Goal: Task Accomplishment & Management: Use online tool/utility

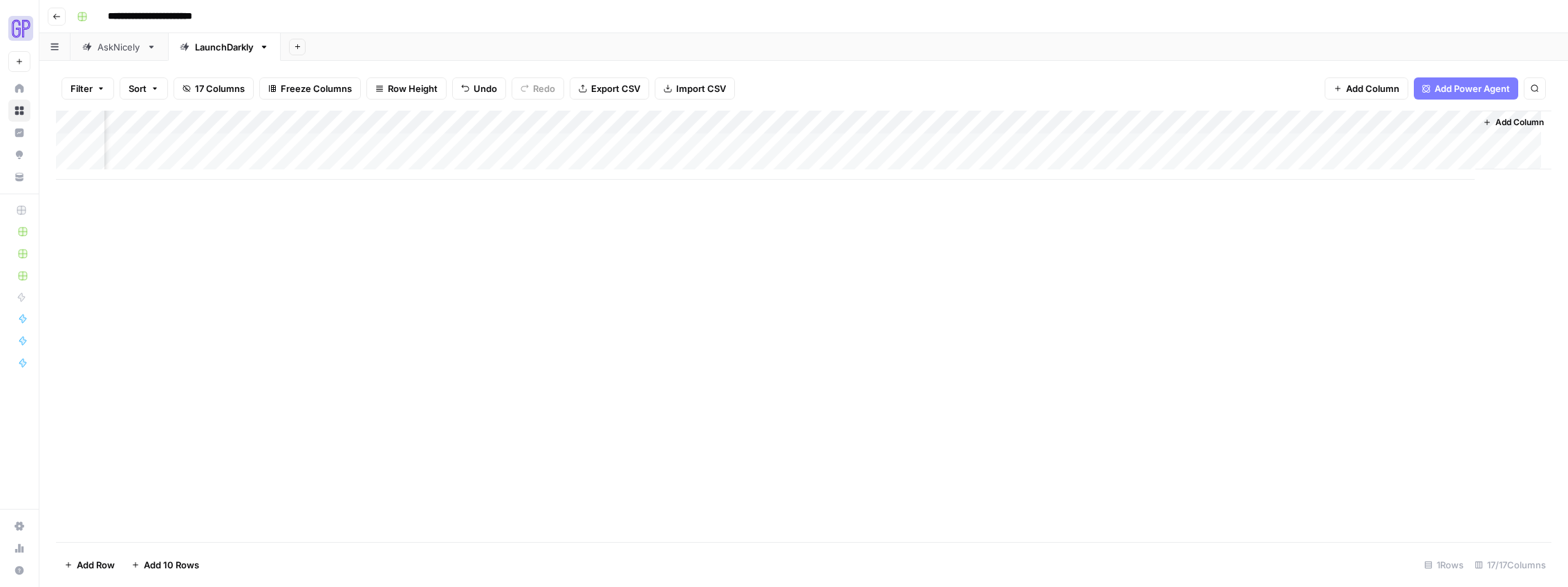
scroll to position [0, 625]
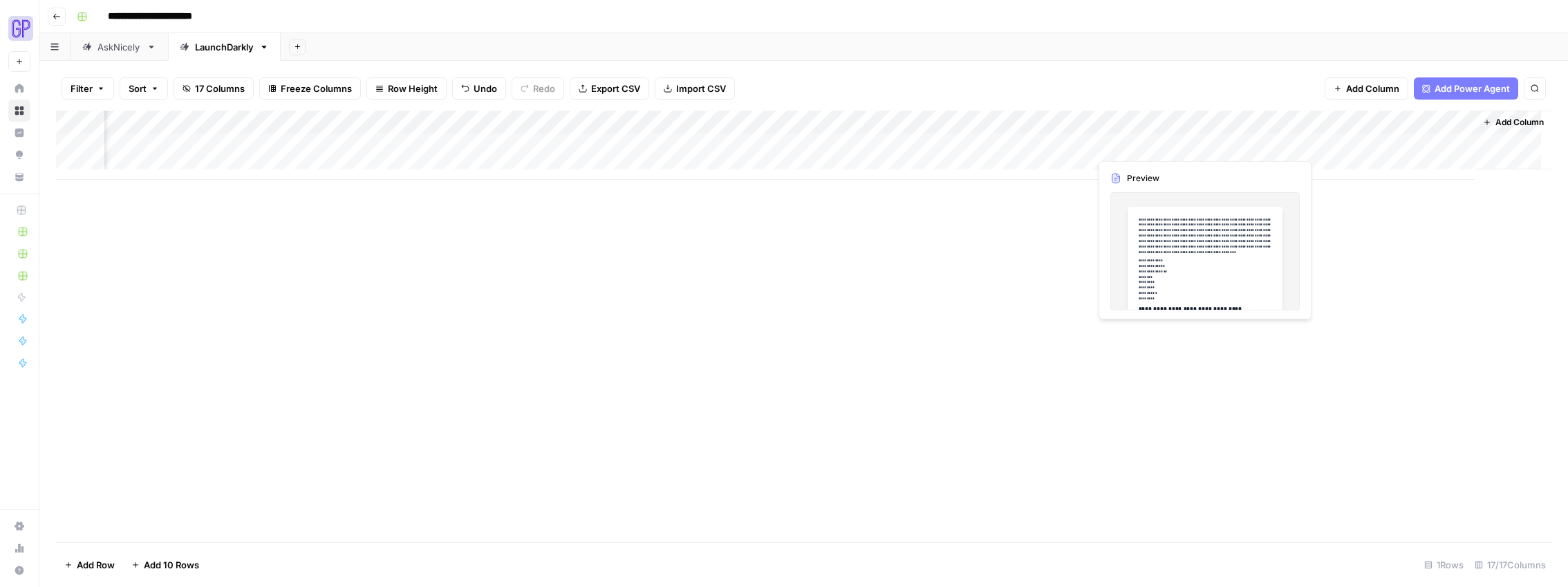
click at [1144, 139] on div "Add Column" at bounding box center [804, 145] width 1496 height 69
click at [1182, 236] on div "Add Column" at bounding box center [804, 326] width 1496 height 432
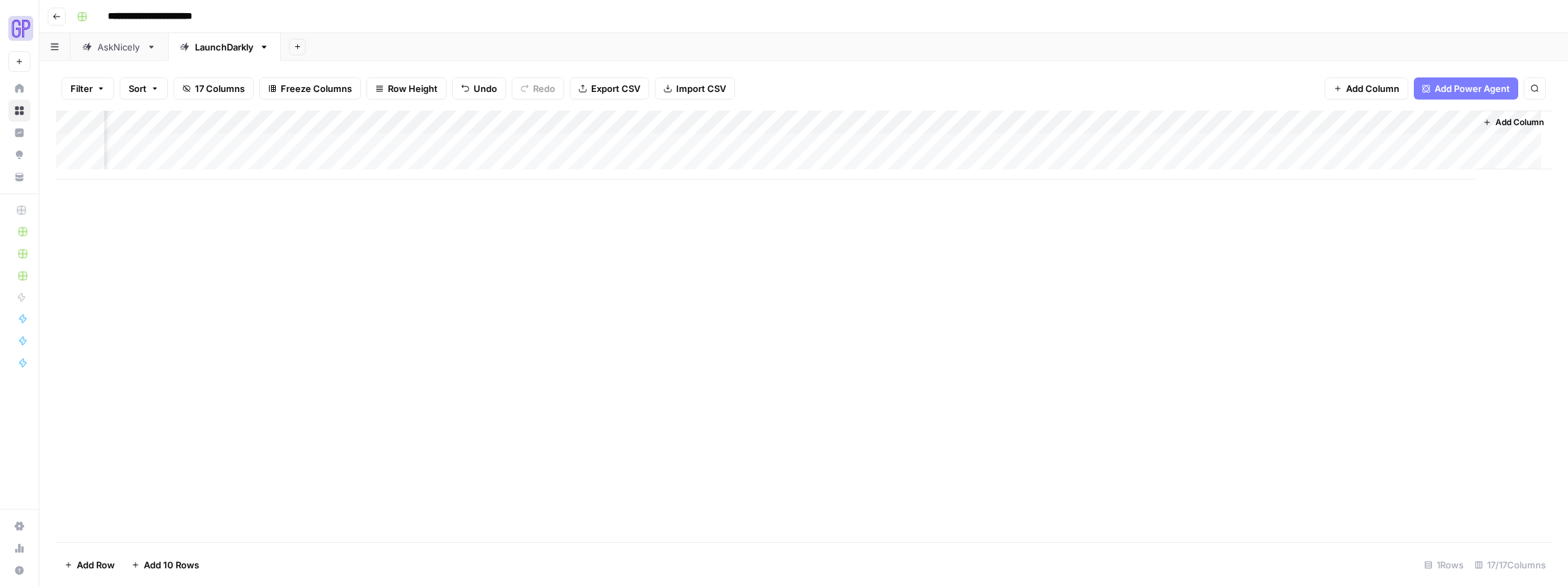
click at [1161, 148] on div "Add Column" at bounding box center [804, 145] width 1496 height 69
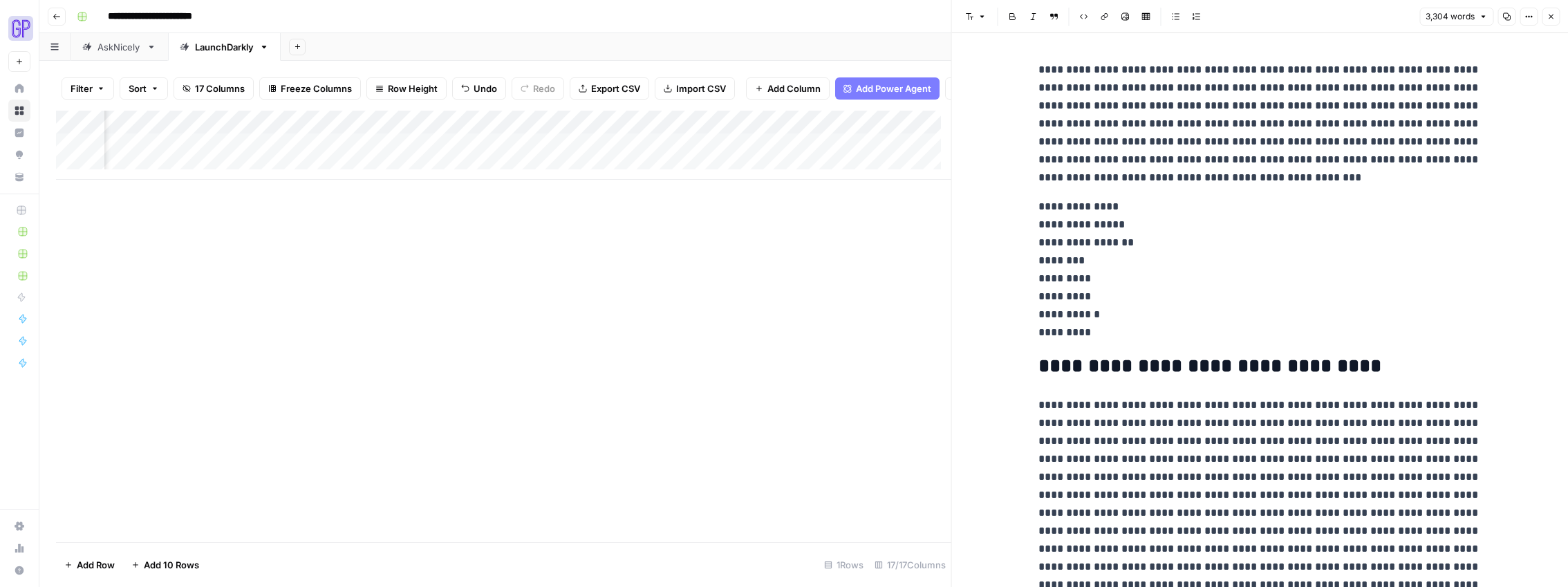
click at [1091, 134] on div at bounding box center [1153, 145] width 127 height 26
click at [1234, 13] on icon "button" at bounding box center [1507, 16] width 9 height 9
click at [688, 302] on div "Add Column" at bounding box center [503, 326] width 895 height 432
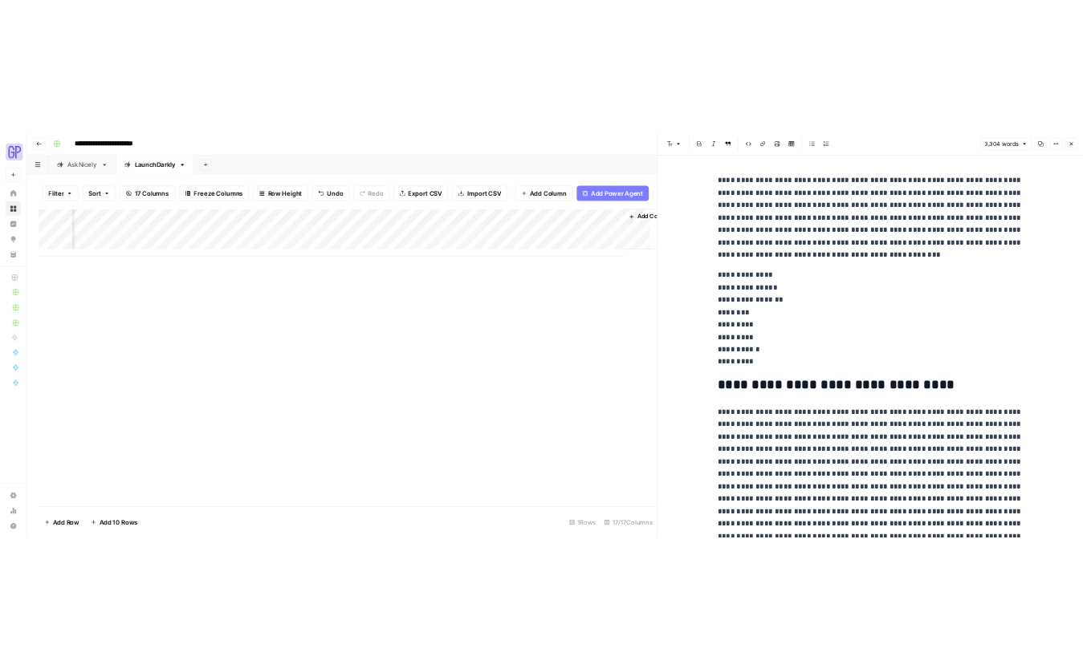
scroll to position [0, 1384]
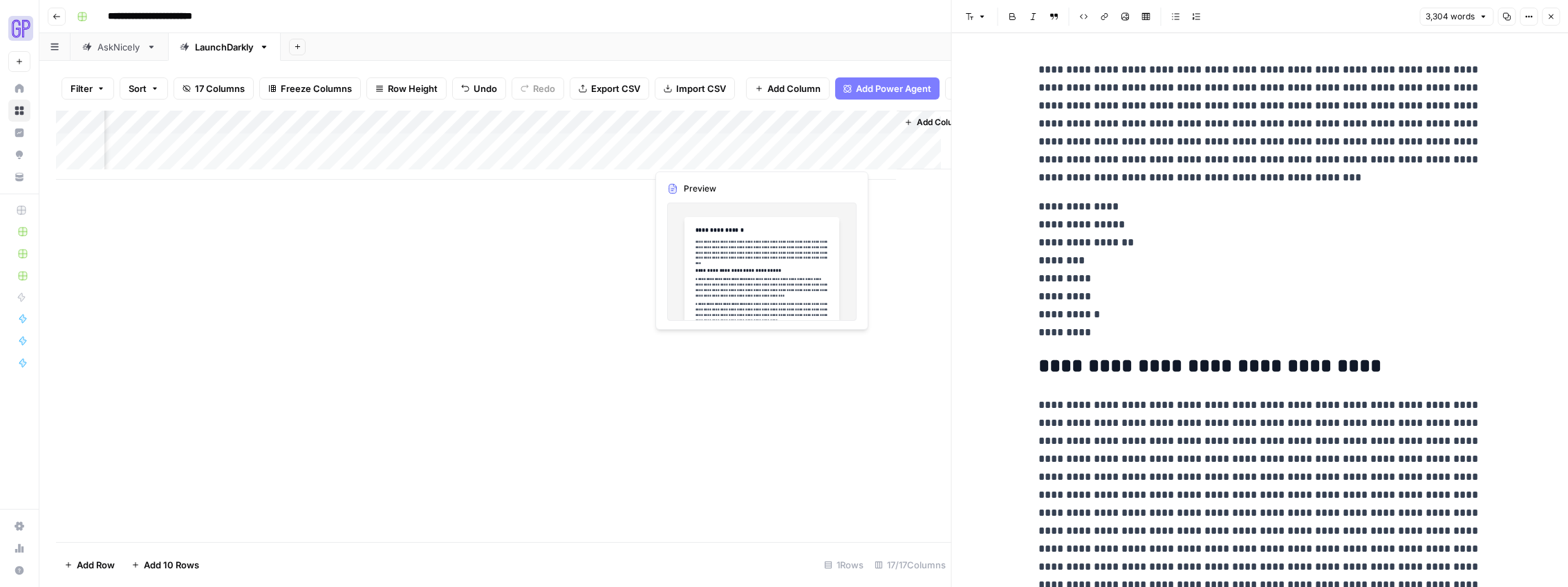
click at [692, 159] on div "Add Column" at bounding box center [503, 145] width 895 height 69
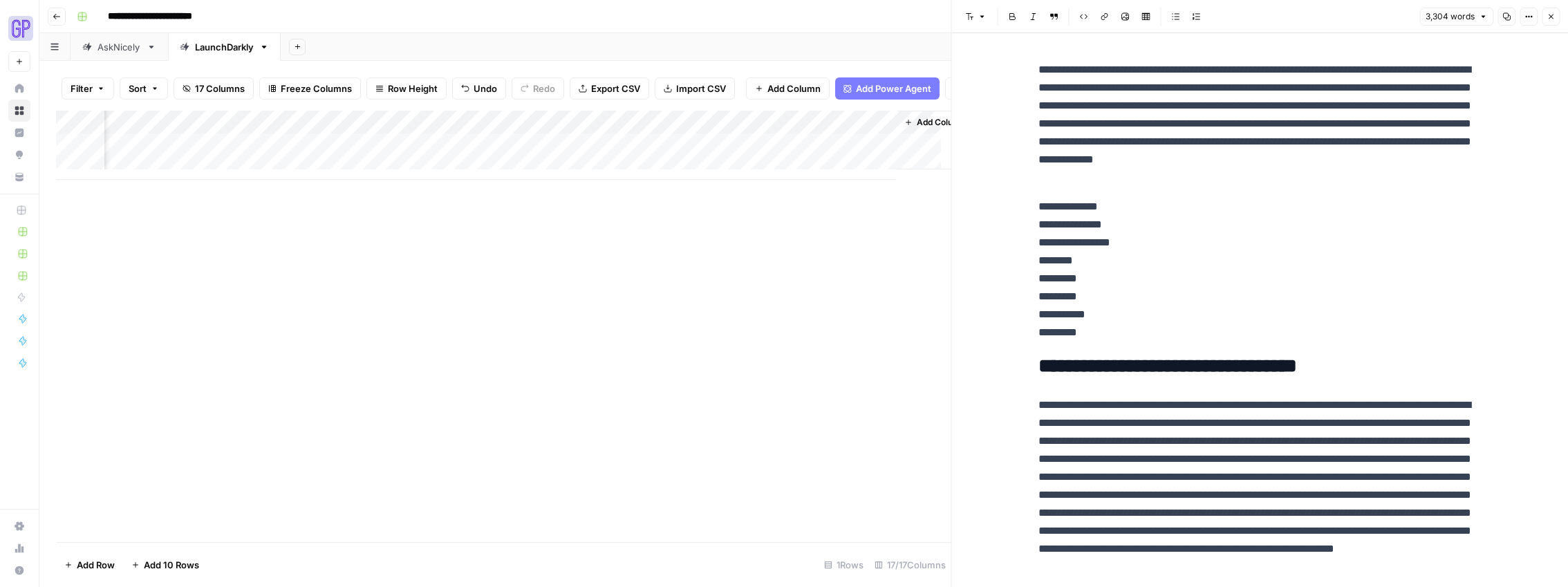
click at [731, 292] on div "Add Column" at bounding box center [503, 326] width 895 height 432
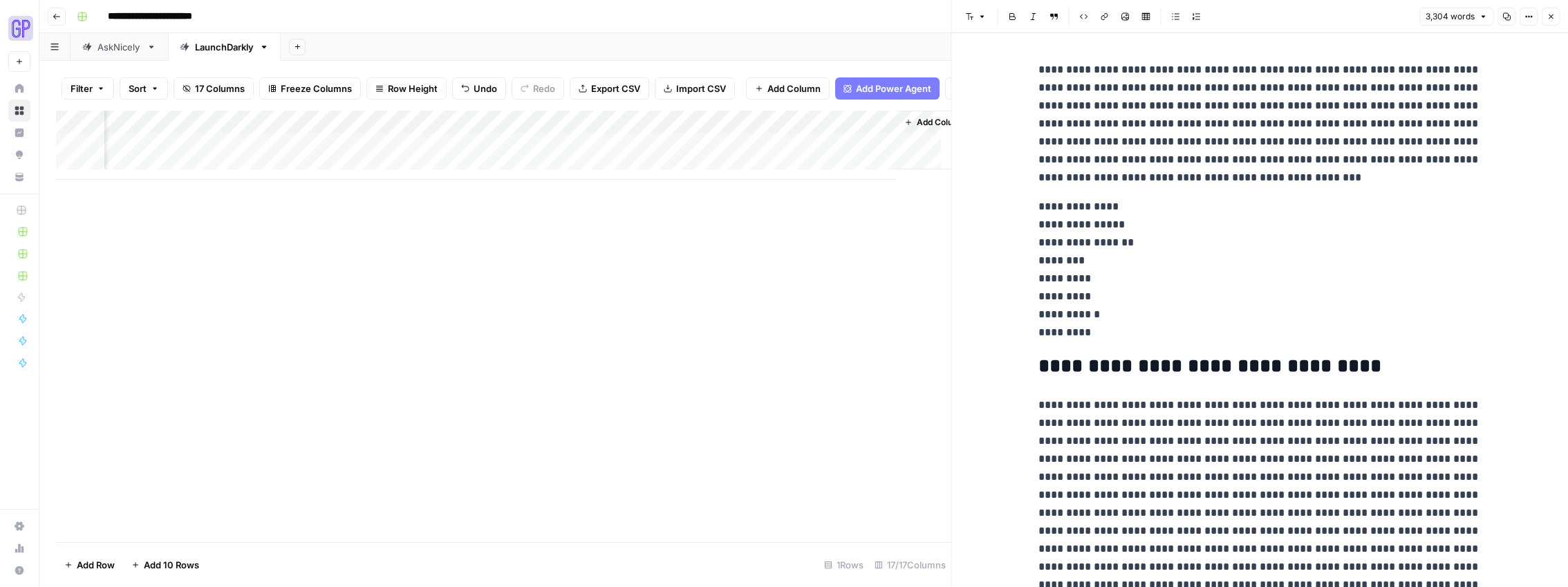
click at [697, 160] on div "Add Column" at bounding box center [503, 145] width 895 height 69
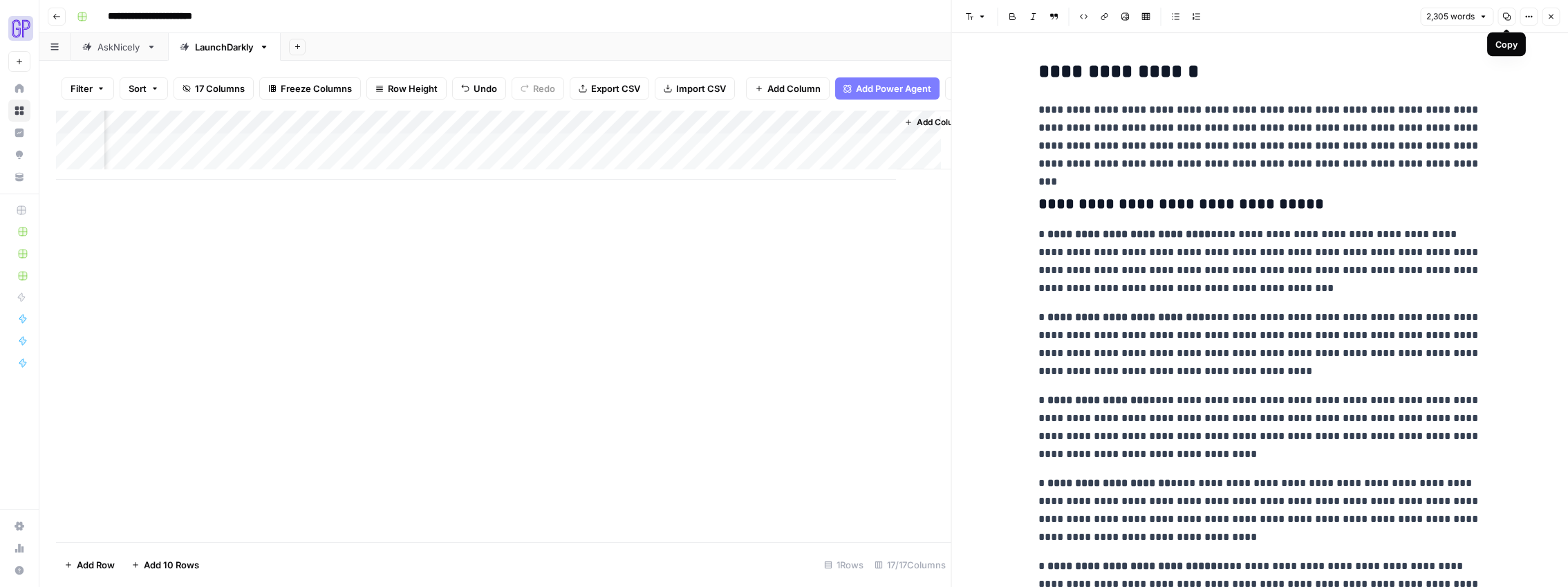
click at [1234, 16] on icon "button" at bounding box center [1507, 16] width 9 height 9
